Goal: Information Seeking & Learning: Learn about a topic

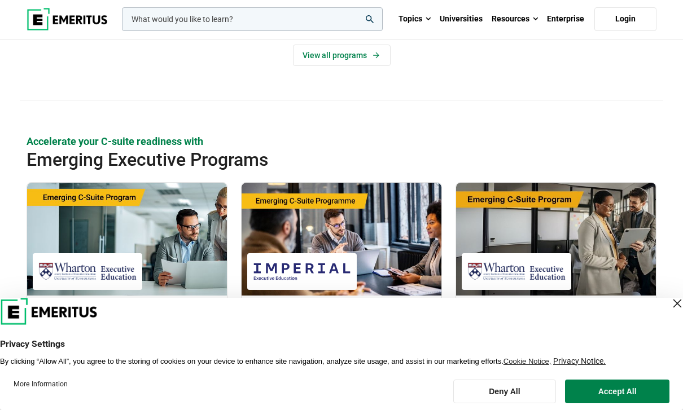
scroll to position [612, 0]
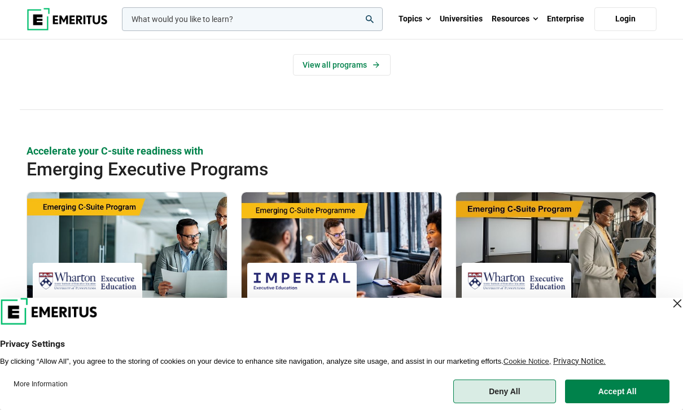
click at [516, 403] on button "Deny All" at bounding box center [504, 392] width 103 height 24
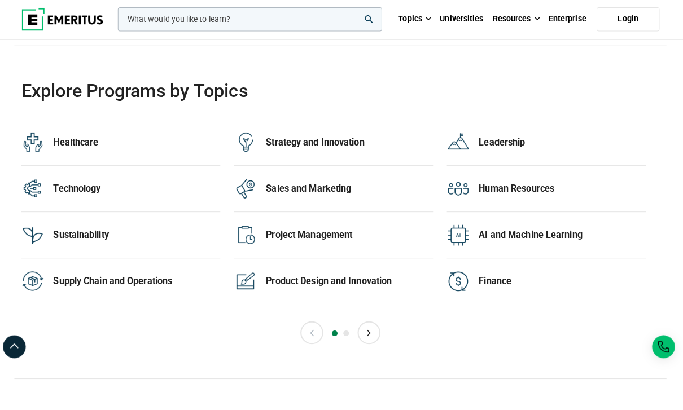
scroll to position [2199, 0]
click at [373, 339] on button "Next" at bounding box center [369, 327] width 23 height 23
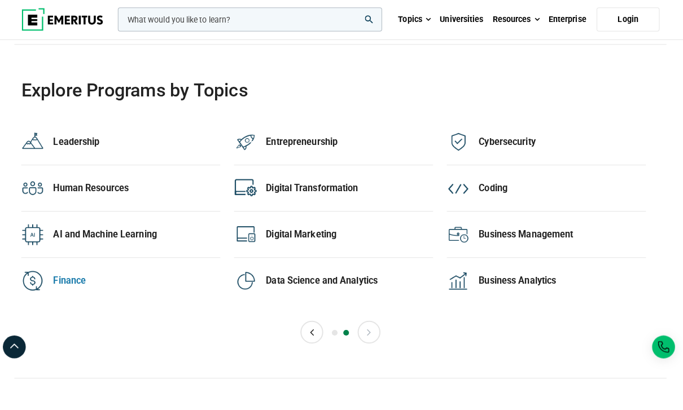
click at [77, 288] on div "Finance 55 Programs" at bounding box center [140, 277] width 165 height 23
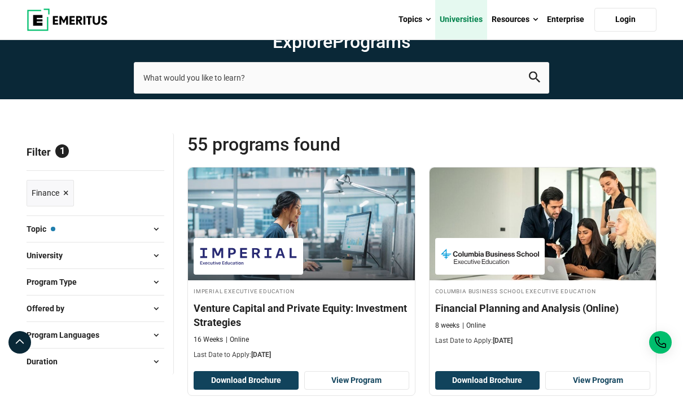
click at [471, 23] on link "Universities" at bounding box center [461, 19] width 52 height 39
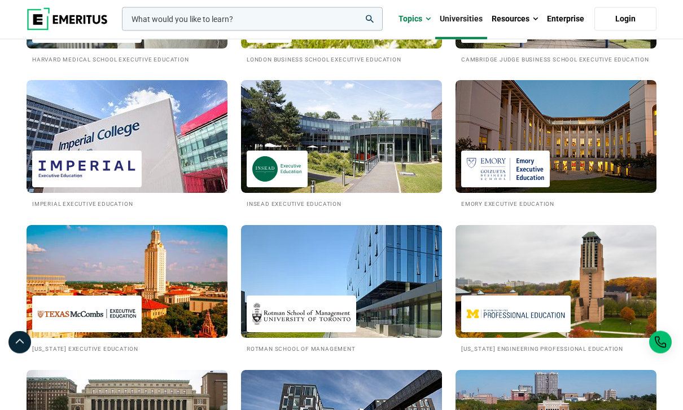
scroll to position [557, 0]
click at [422, 18] on link "Topics" at bounding box center [414, 18] width 41 height 39
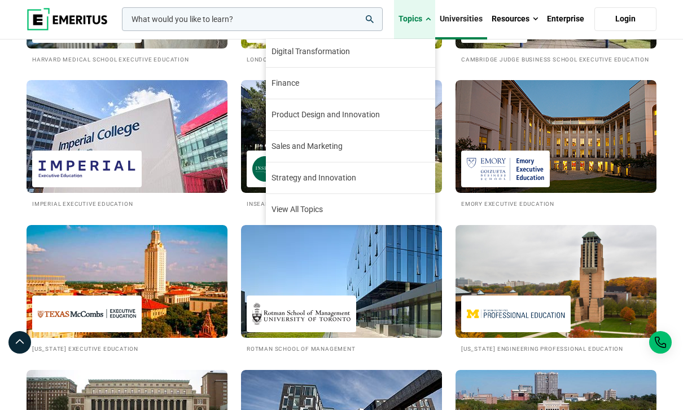
scroll to position [129, 0]
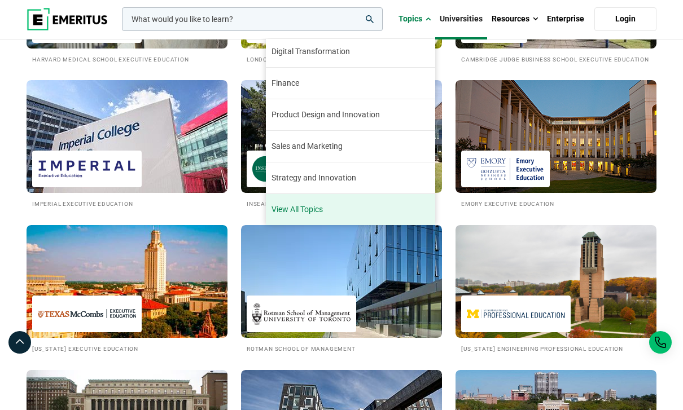
click at [326, 209] on link "View All Topics" at bounding box center [350, 209] width 169 height 31
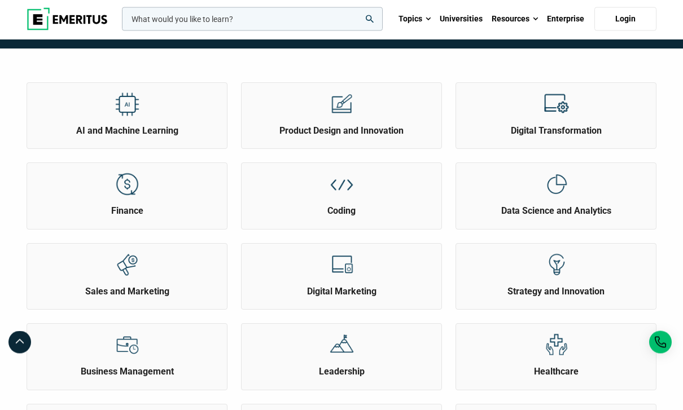
scroll to position [87, 0]
click at [193, 217] on div "Finance" at bounding box center [127, 190] width 200 height 54
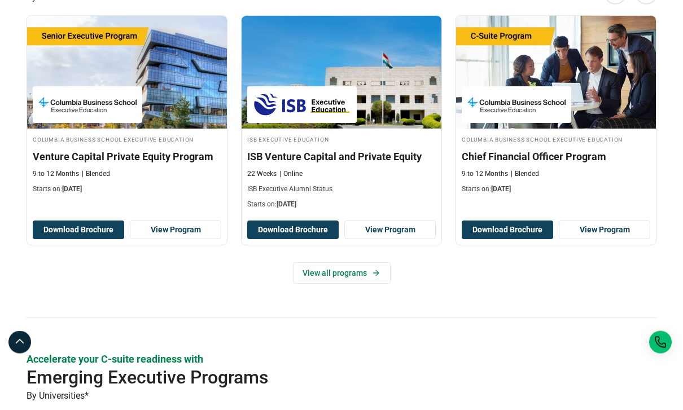
scroll to position [289, 0]
click at [369, 262] on link "View all programs" at bounding box center [342, 272] width 98 height 21
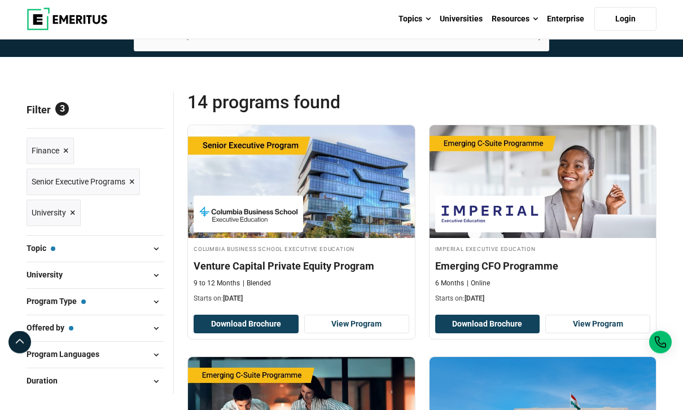
scroll to position [44, 0]
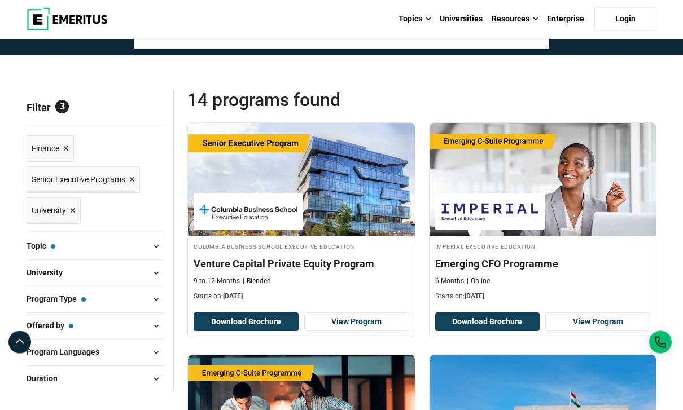
click at [160, 117] on span "Reset all" at bounding box center [146, 109] width 35 height 15
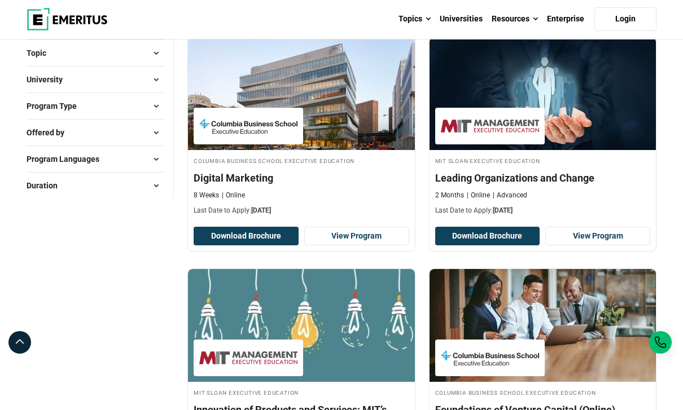
scroll to position [130, 0]
click at [150, 89] on span at bounding box center [155, 80] width 17 height 17
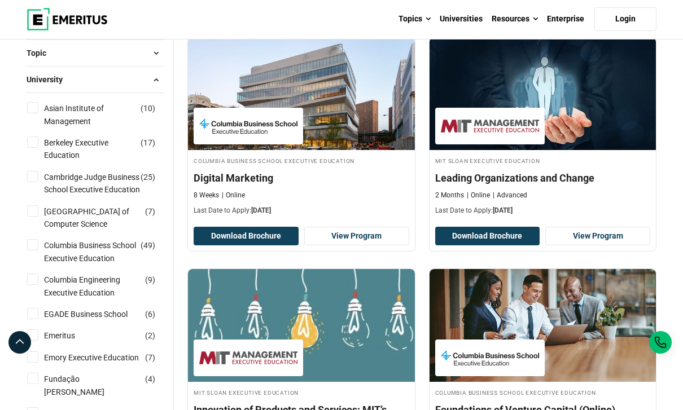
click at [157, 88] on span at bounding box center [155, 79] width 17 height 17
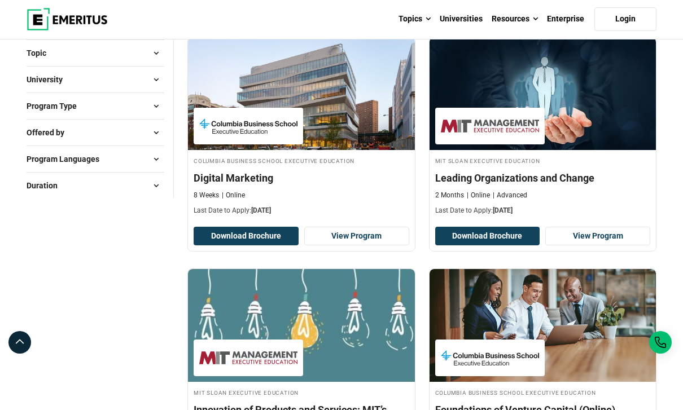
click at [160, 61] on span at bounding box center [155, 53] width 17 height 17
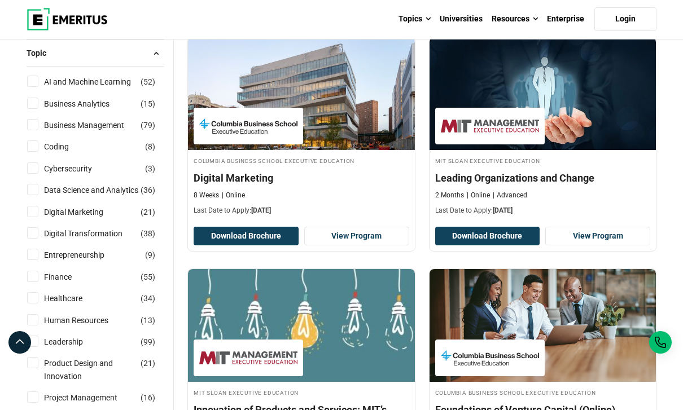
click at [111, 288] on li "Finance ( 55 )" at bounding box center [96, 276] width 138 height 21
click at [42, 283] on label "Finance ( 55 )" at bounding box center [67, 277] width 56 height 12
click at [38, 282] on input "Finance ( 55 )" at bounding box center [32, 276] width 11 height 11
checkbox input "true"
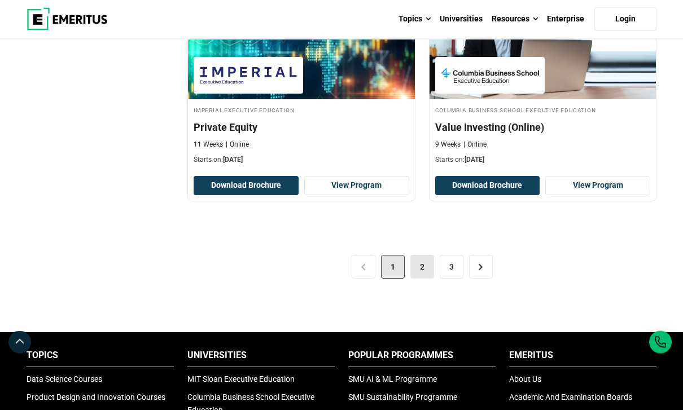
scroll to position [2317, 0]
click at [426, 279] on link "2" at bounding box center [422, 267] width 24 height 24
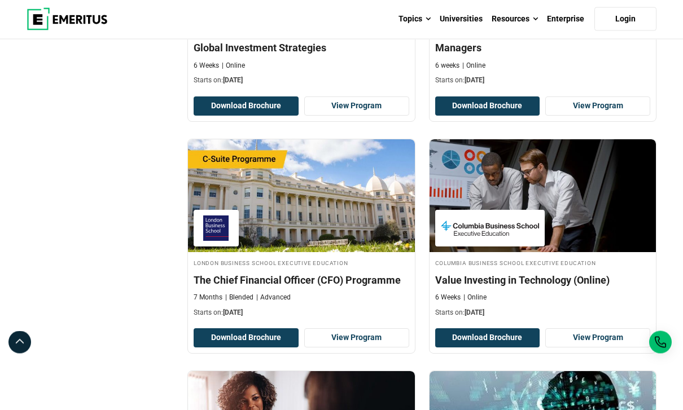
scroll to position [1463, 0]
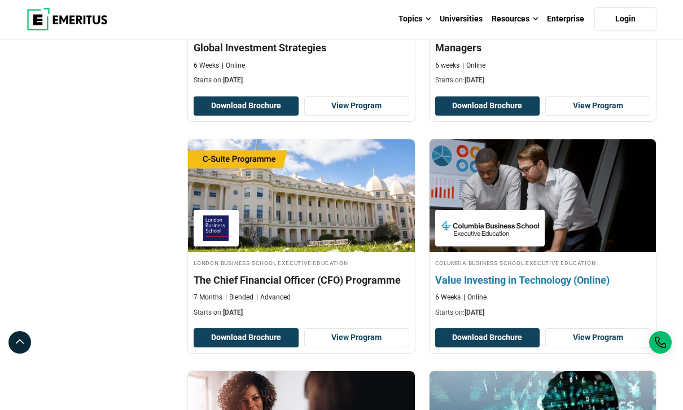
click at [505, 236] on img at bounding box center [541, 196] width 249 height 124
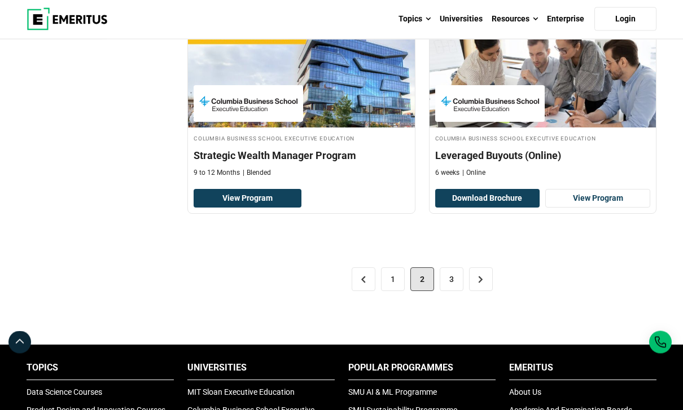
scroll to position [2298, 0]
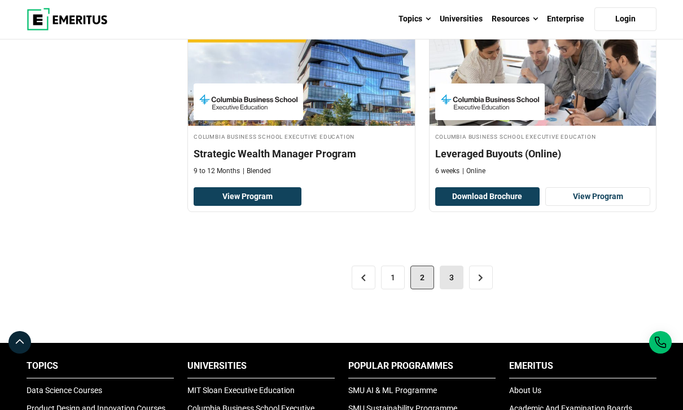
click at [456, 289] on link "3" at bounding box center [451, 278] width 24 height 24
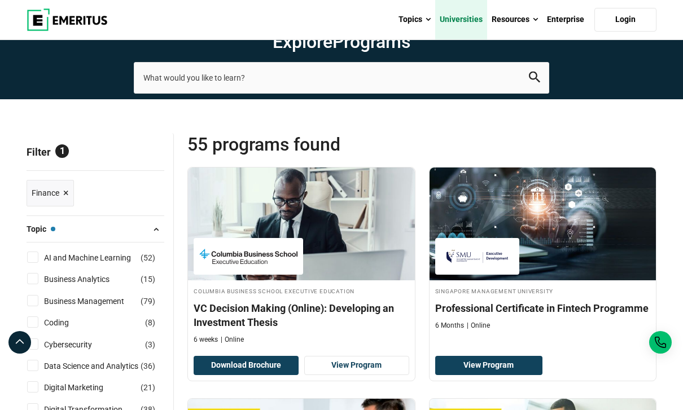
click at [476, 23] on link "Universities" at bounding box center [461, 19] width 52 height 39
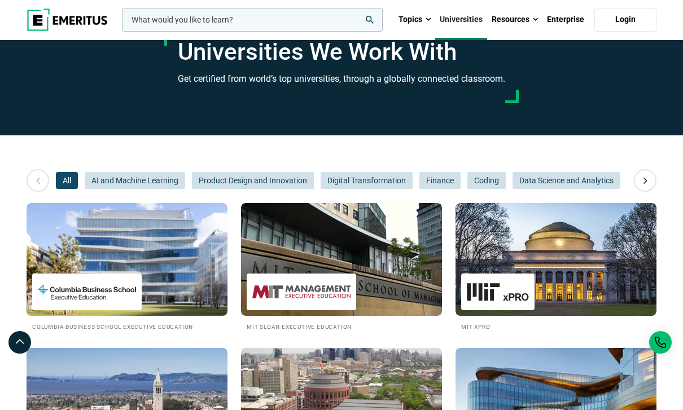
scroll to position [15, 0]
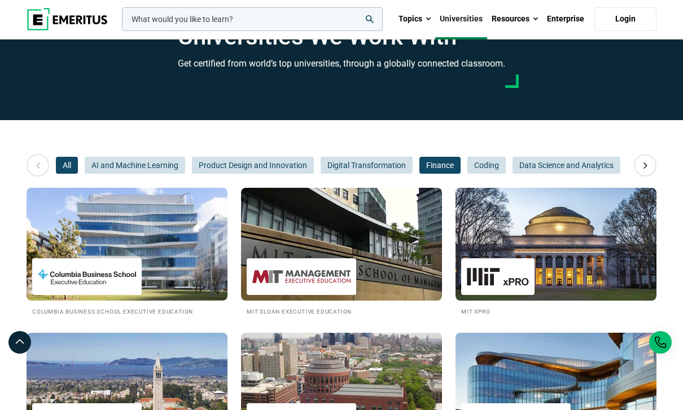
click at [429, 174] on span "Finance" at bounding box center [439, 165] width 41 height 17
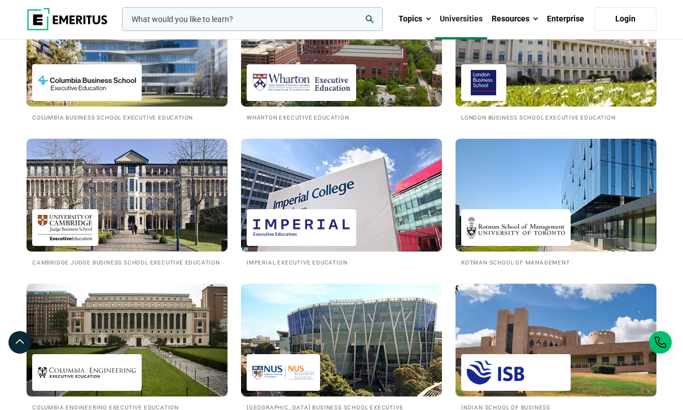
scroll to position [0, 0]
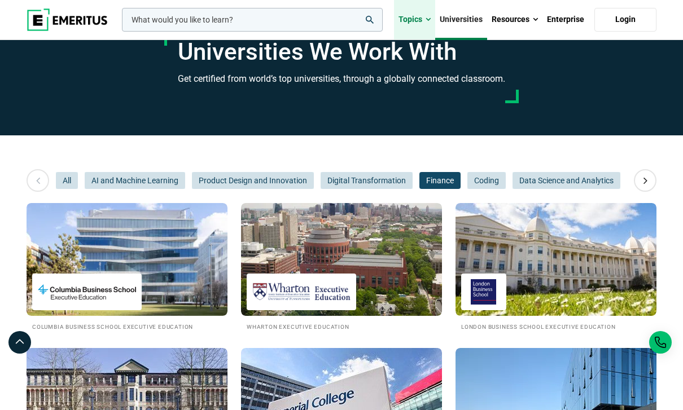
click at [426, 12] on link "Topics" at bounding box center [414, 19] width 41 height 39
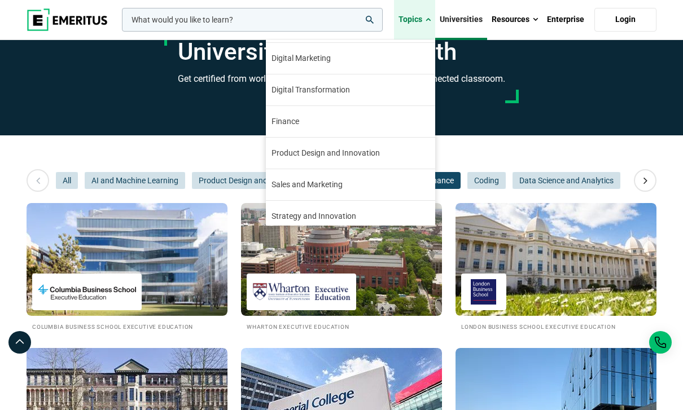
scroll to position [92, 0]
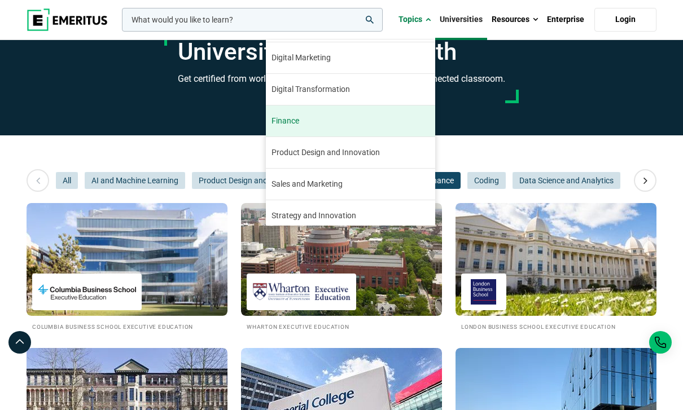
click at [407, 118] on link "Finance The finance industry has remained relatively stable through the turbule…" at bounding box center [350, 120] width 169 height 31
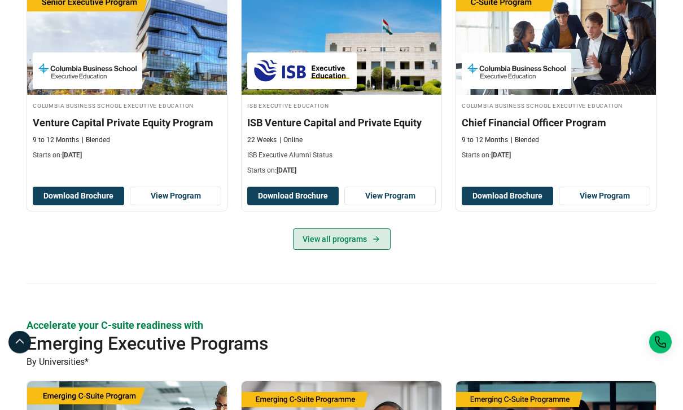
scroll to position [323, 0]
click at [382, 228] on link "View all programs" at bounding box center [342, 238] width 98 height 21
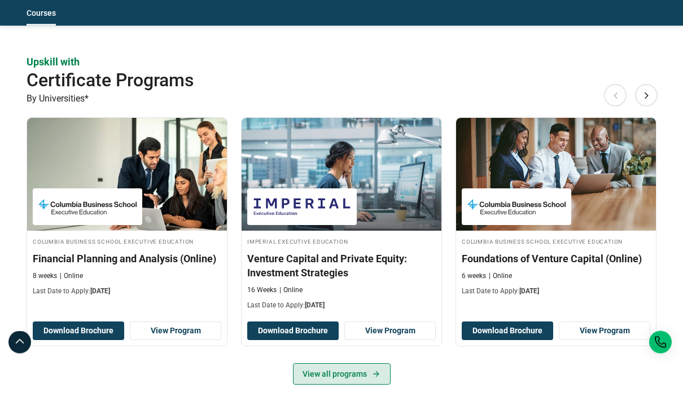
scroll to position [949, 0]
click at [376, 363] on link "View all programs" at bounding box center [342, 373] width 98 height 21
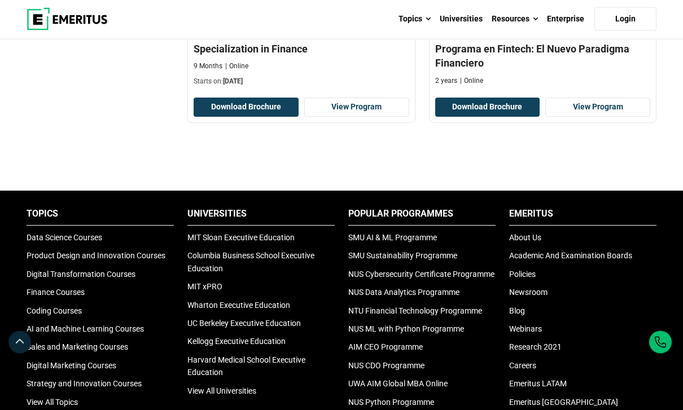
scroll to position [1707, 0]
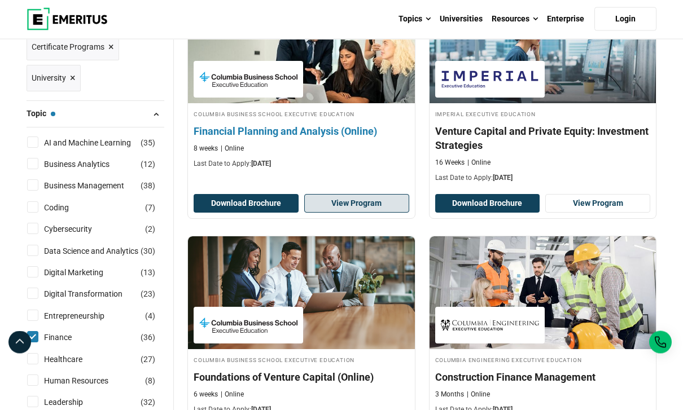
scroll to position [177, 0]
click at [377, 213] on link "View Program" at bounding box center [356, 203] width 105 height 19
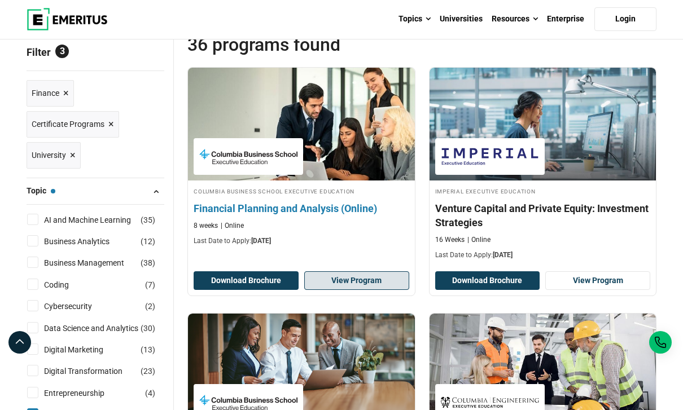
scroll to position [0, 0]
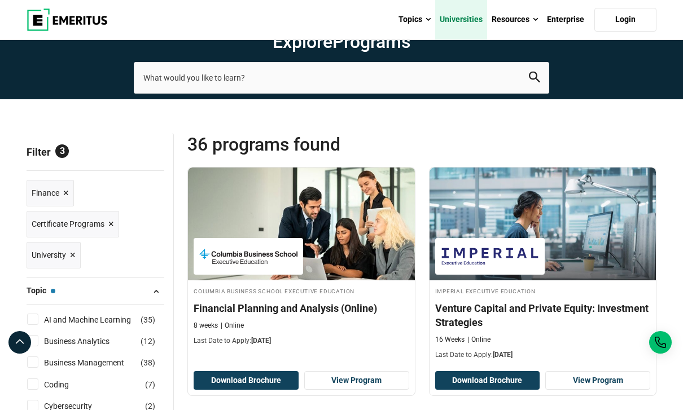
click at [472, 30] on link "Universities" at bounding box center [461, 19] width 52 height 39
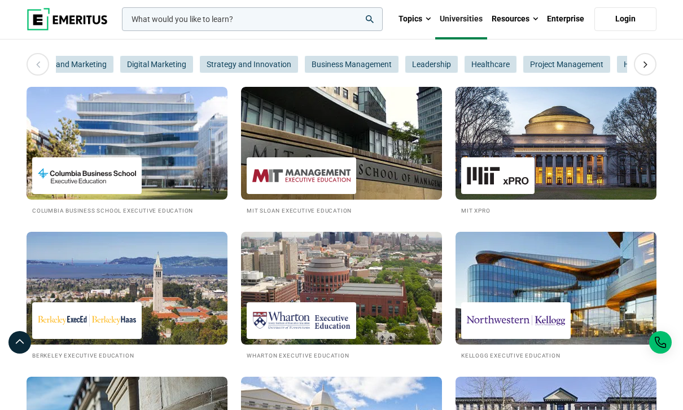
scroll to position [0, 600]
click at [379, 73] on span "Business Management" at bounding box center [349, 64] width 94 height 17
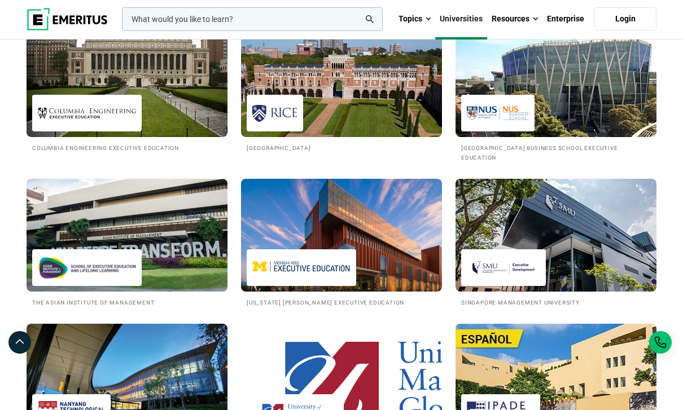
scroll to position [754, 0]
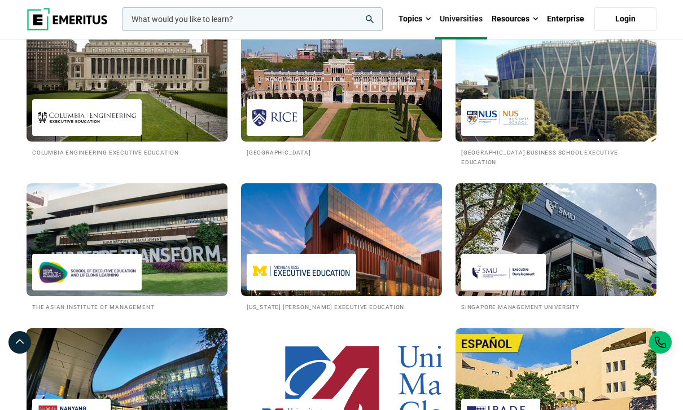
click at [534, 136] on div at bounding box center [497, 117] width 73 height 37
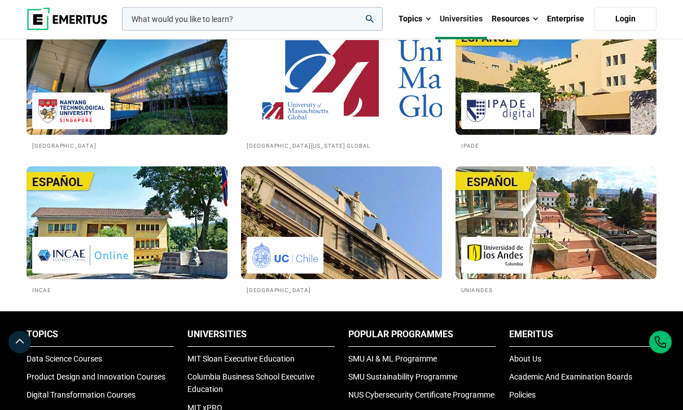
scroll to position [1060, 0]
click at [155, 126] on img at bounding box center [126, 78] width 221 height 124
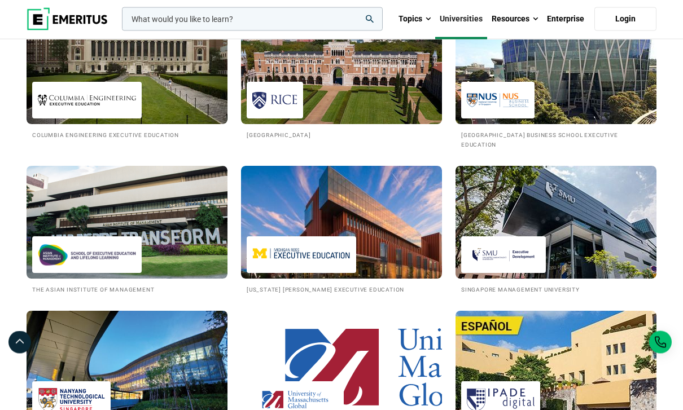
scroll to position [766, 0]
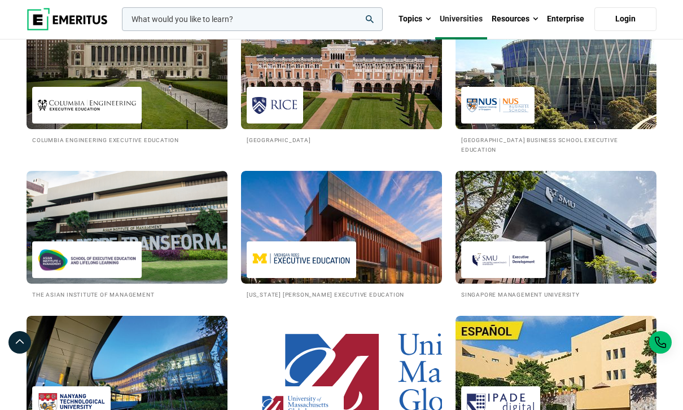
click at [363, 127] on img at bounding box center [341, 73] width 221 height 124
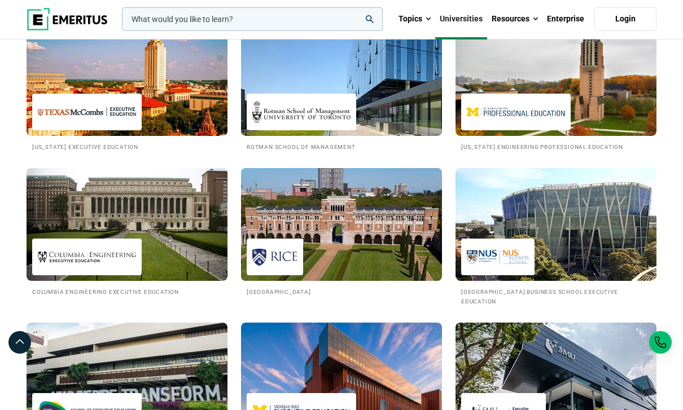
scroll to position [610, 0]
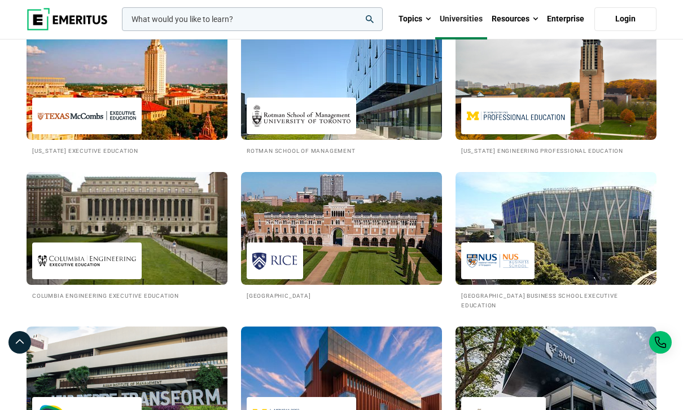
click at [187, 272] on img at bounding box center [126, 228] width 221 height 124
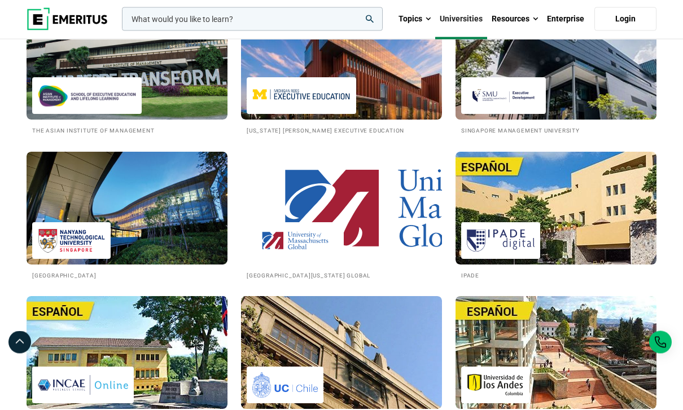
scroll to position [930, 0]
click at [569, 80] on img at bounding box center [555, 63] width 221 height 124
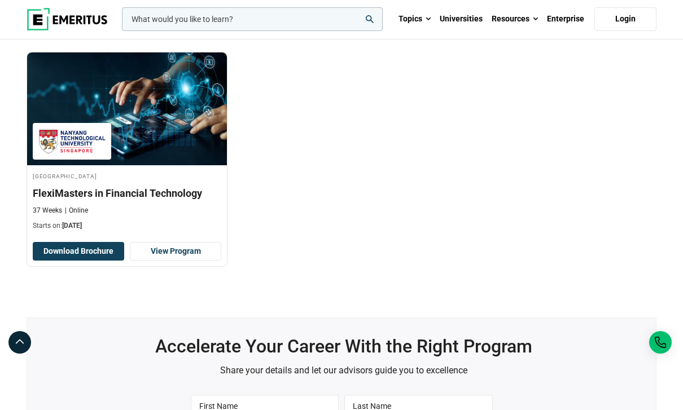
scroll to position [347, 0]
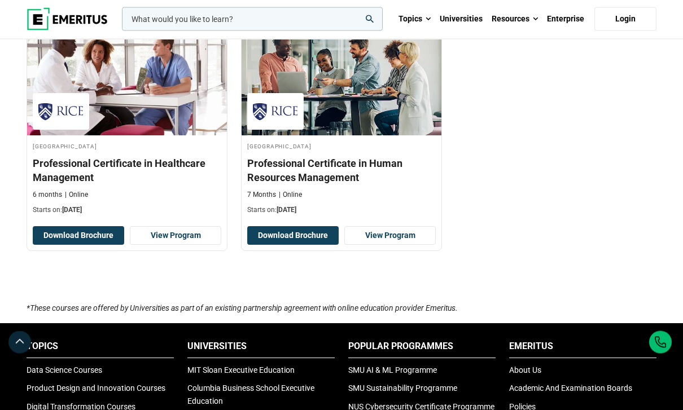
scroll to position [358, 0]
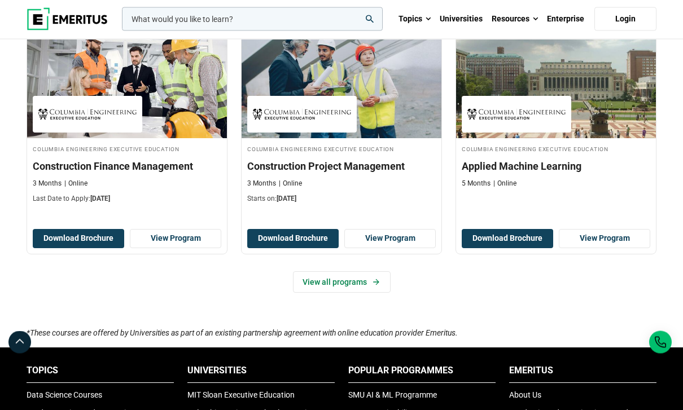
scroll to position [710, 0]
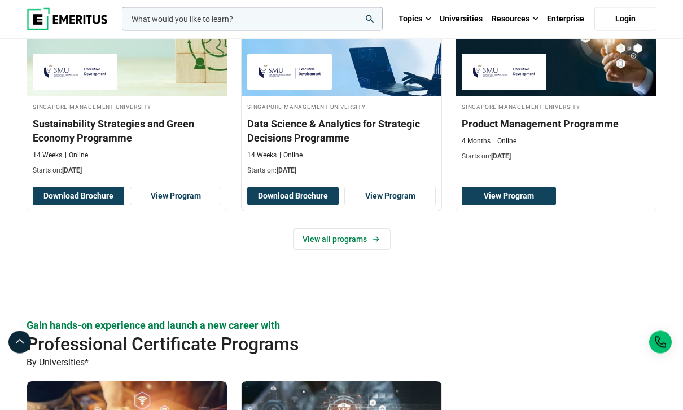
scroll to position [774, 0]
click at [379, 244] on icon at bounding box center [376, 239] width 10 height 9
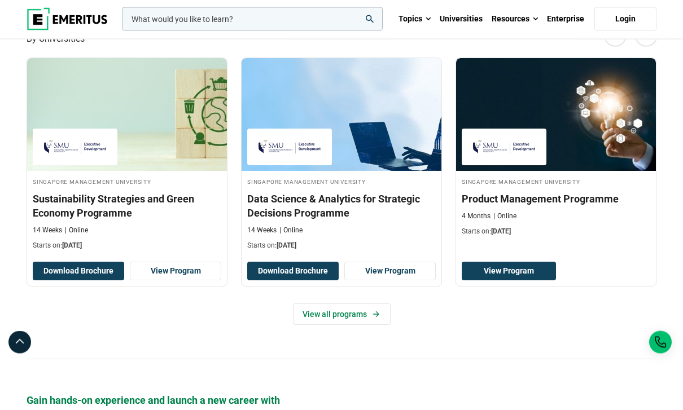
scroll to position [697, 0]
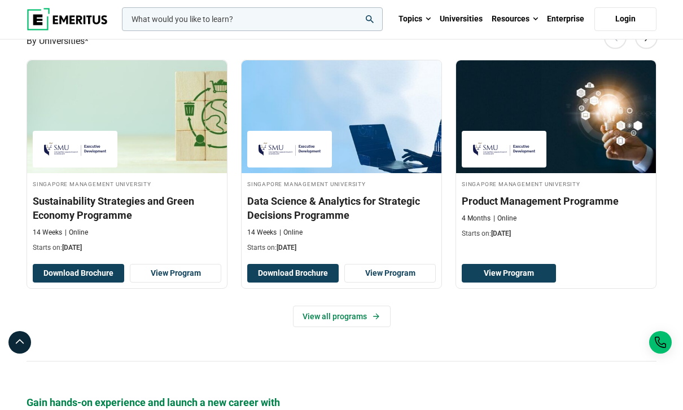
click at [178, 222] on h3 "Sustainability Strategies and Green Economy Programme" at bounding box center [127, 208] width 188 height 28
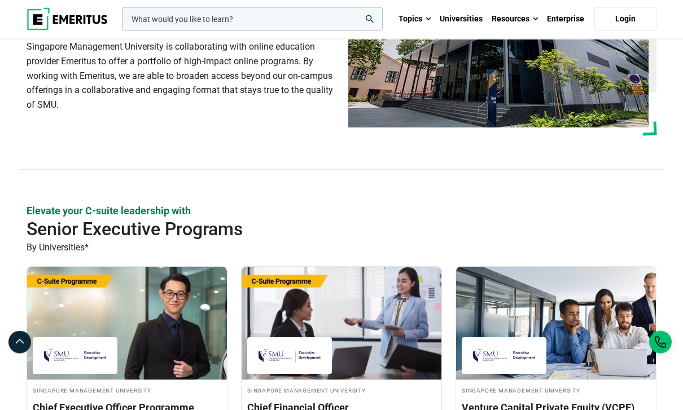
scroll to position [0, 0]
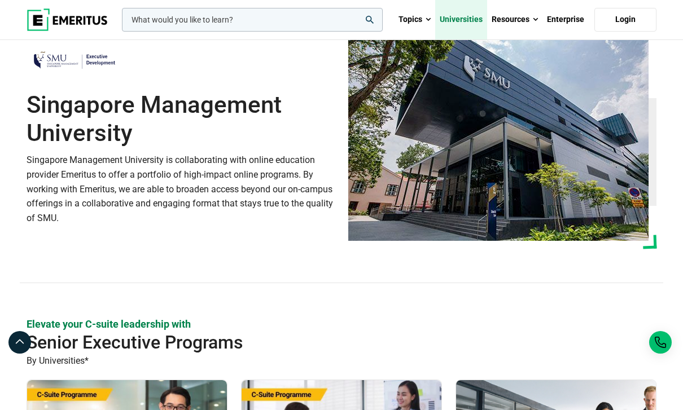
click at [474, 27] on link "Universities" at bounding box center [461, 19] width 52 height 39
click at [424, 19] on link "Topics" at bounding box center [414, 19] width 41 height 39
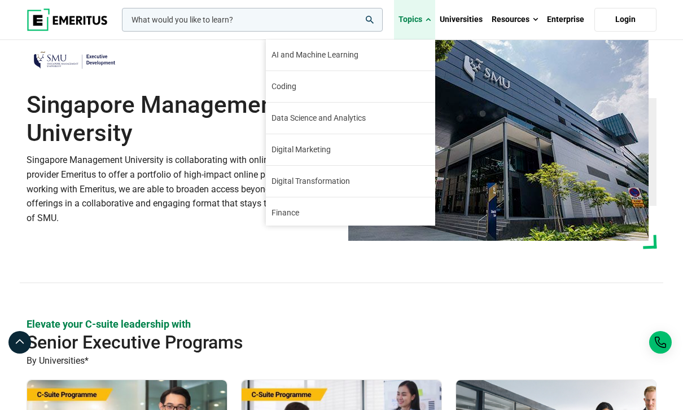
click at [423, 19] on link "Topics" at bounding box center [414, 19] width 41 height 39
click at [376, 239] on span "Product Design and Innovation" at bounding box center [325, 245] width 108 height 12
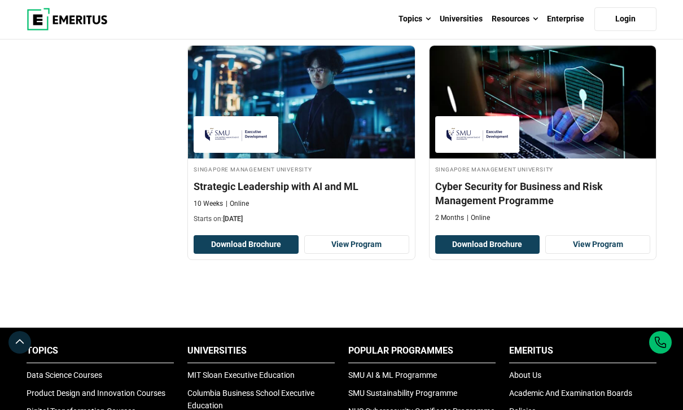
scroll to position [849, 0]
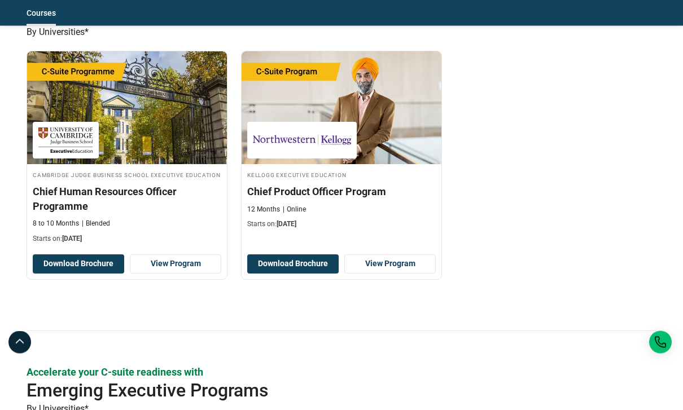
scroll to position [625, 0]
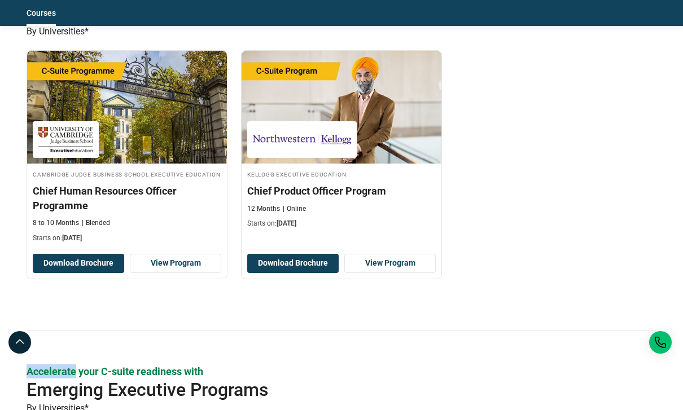
click at [331, 284] on div "Kellogg Executive Education Chief Product Officer Program 12 Months Online Star…" at bounding box center [341, 173] width 201 height 246
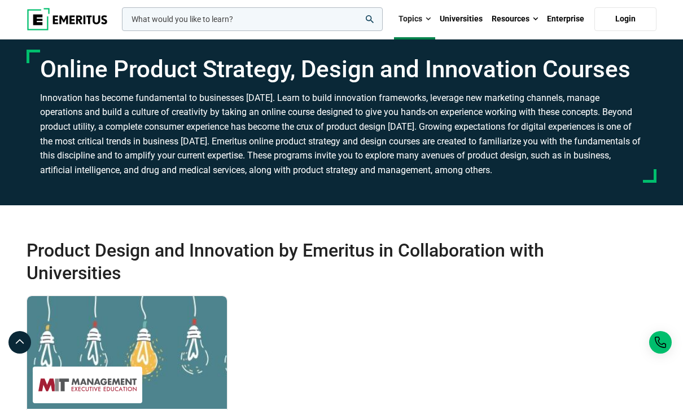
scroll to position [0, 0]
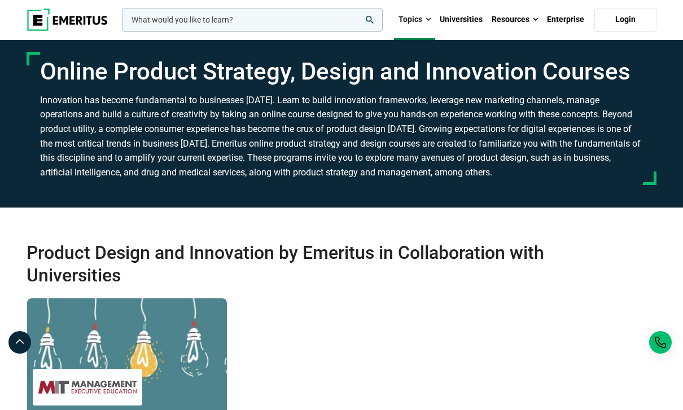
click at [427, 26] on link "Topics" at bounding box center [414, 19] width 41 height 39
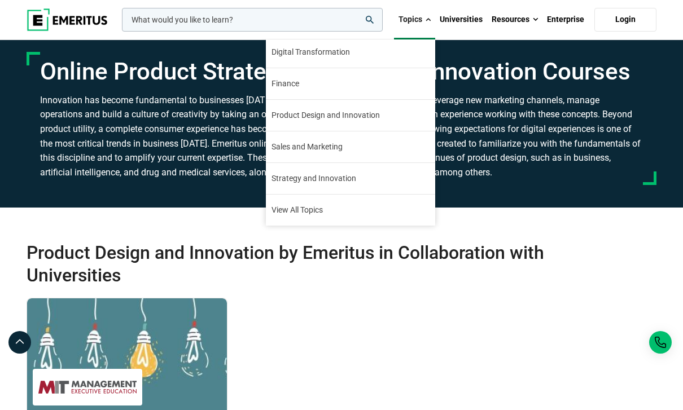
scroll to position [129, 0]
click at [365, 209] on link "View All Topics" at bounding box center [350, 210] width 169 height 31
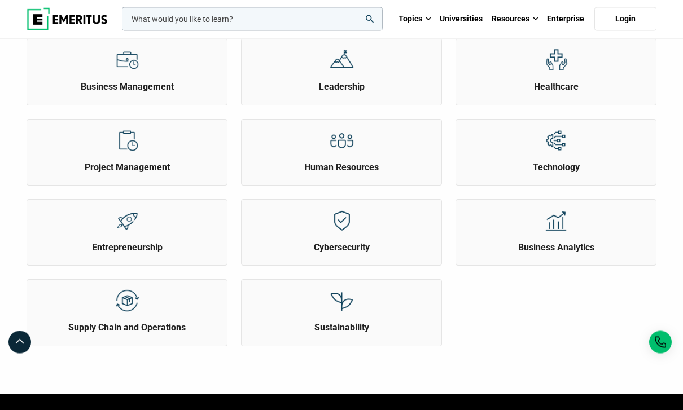
scroll to position [372, 0]
click at [557, 93] on h2 "Healthcare" at bounding box center [556, 87] width 194 height 12
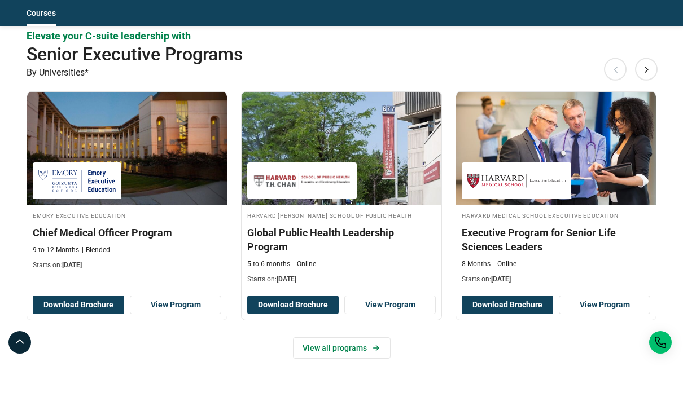
scroll to position [520, 0]
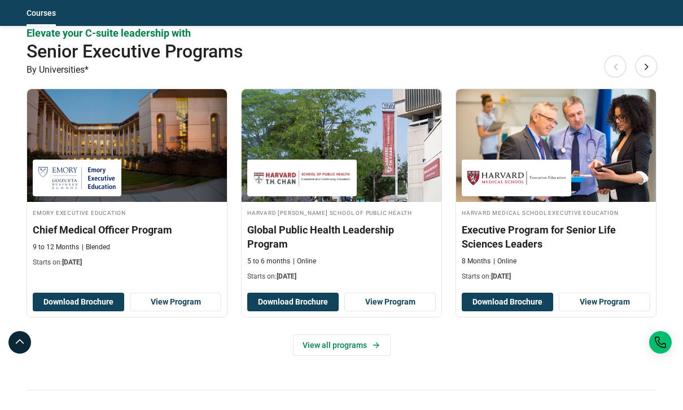
click at [373, 341] on icon at bounding box center [376, 345] width 10 height 9
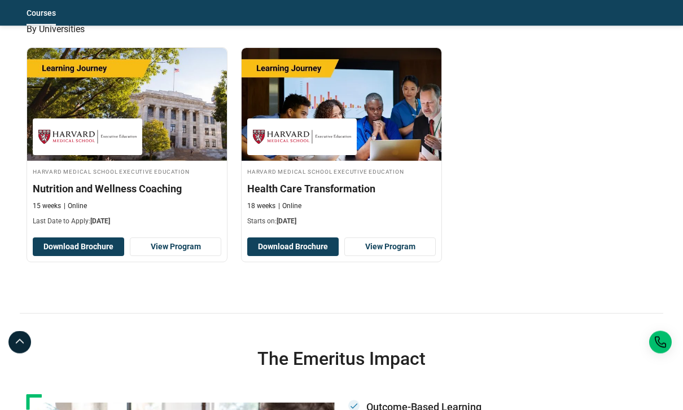
scroll to position [1737, 0]
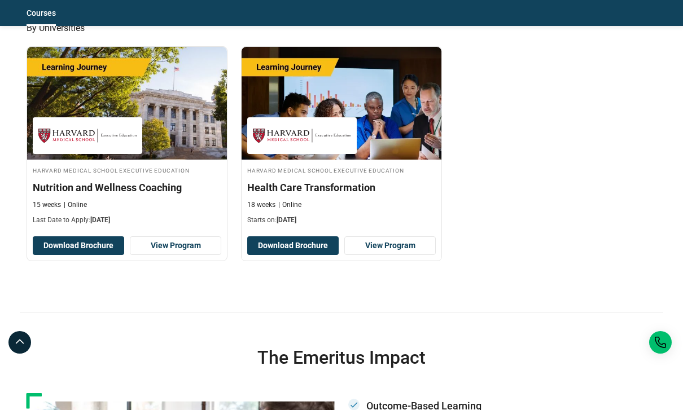
click at [178, 132] on img at bounding box center [127, 103] width 200 height 113
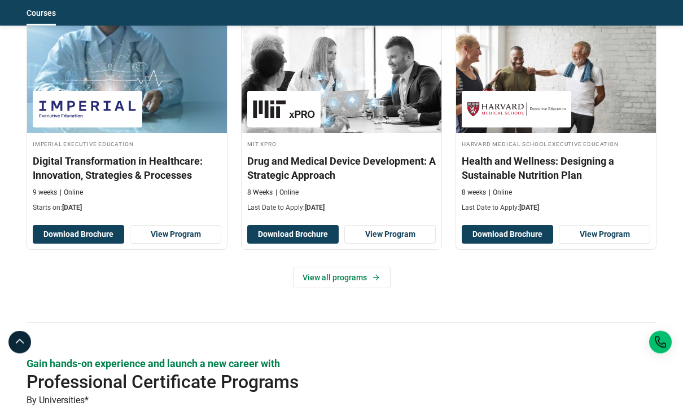
scroll to position [987, 0]
click at [547, 165] on h3 "Health and Wellness: Designing a Sustainable Nutrition Plan" at bounding box center [555, 168] width 188 height 28
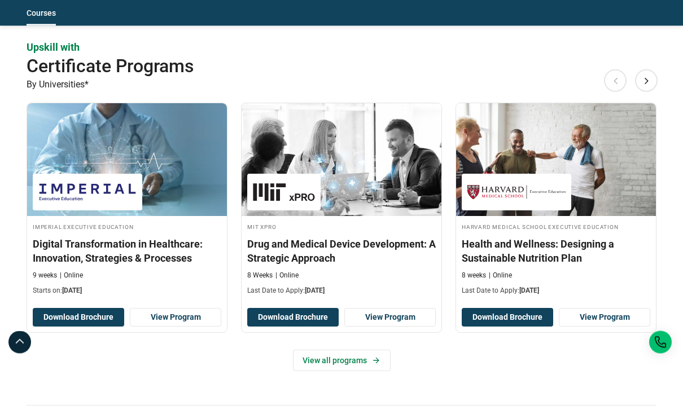
scroll to position [905, 0]
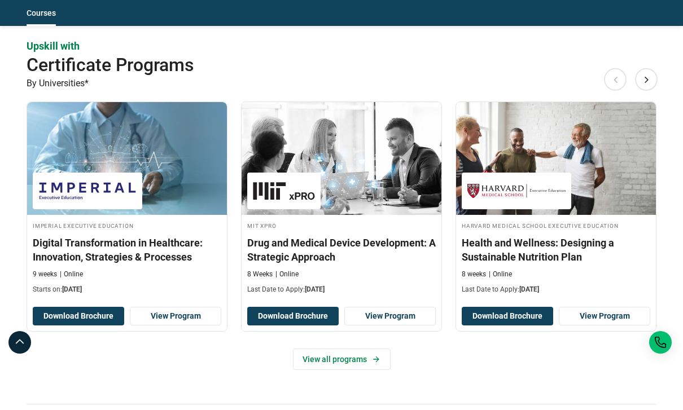
click at [370, 364] on link "View all programs" at bounding box center [342, 359] width 98 height 21
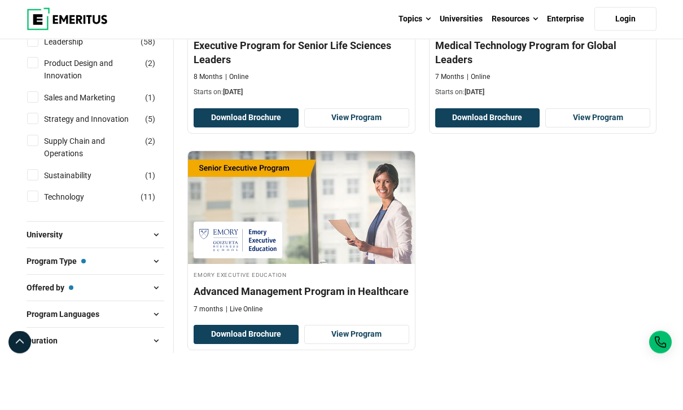
scroll to position [495, 0]
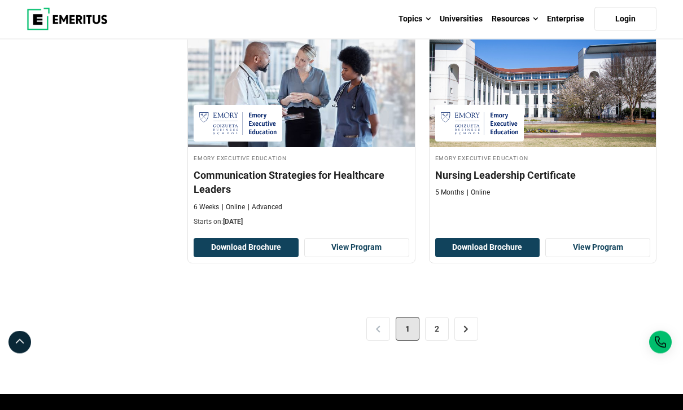
scroll to position [2326, 0]
click at [442, 341] on link "2" at bounding box center [437, 329] width 24 height 24
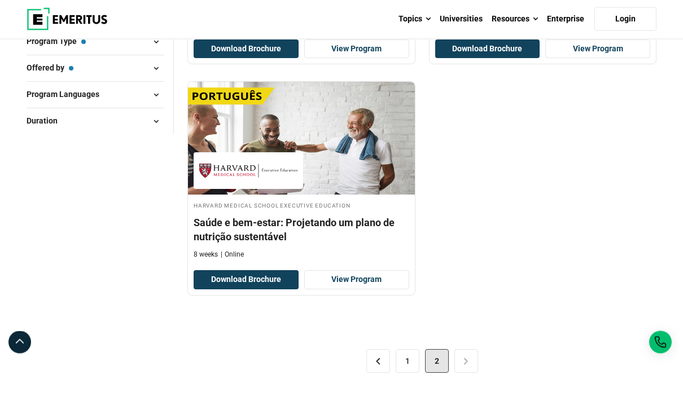
scroll to position [780, 0]
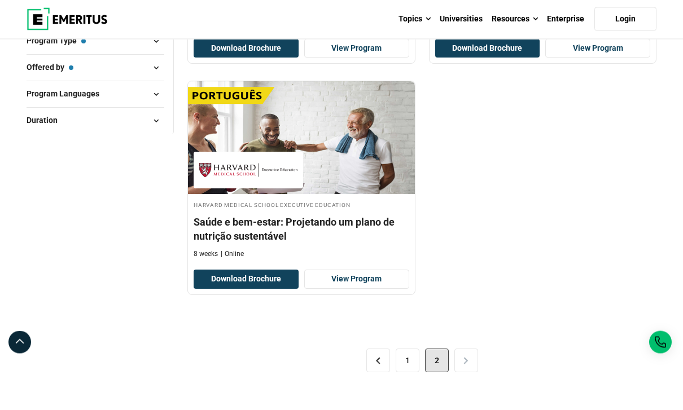
click at [411, 373] on link "1" at bounding box center [407, 361] width 24 height 24
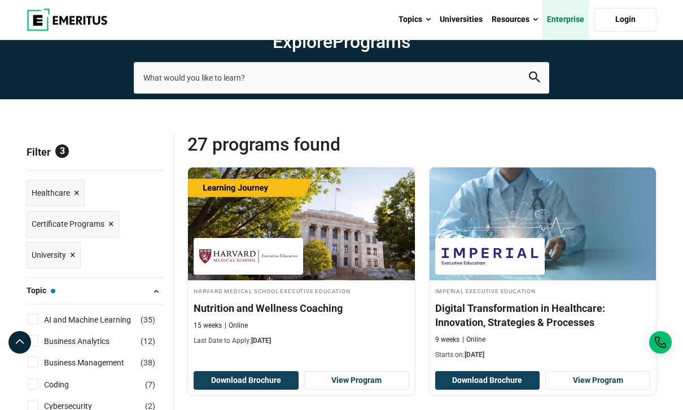
click at [572, 3] on link "Enterprise" at bounding box center [565, 19] width 46 height 39
